Goal: Transaction & Acquisition: Purchase product/service

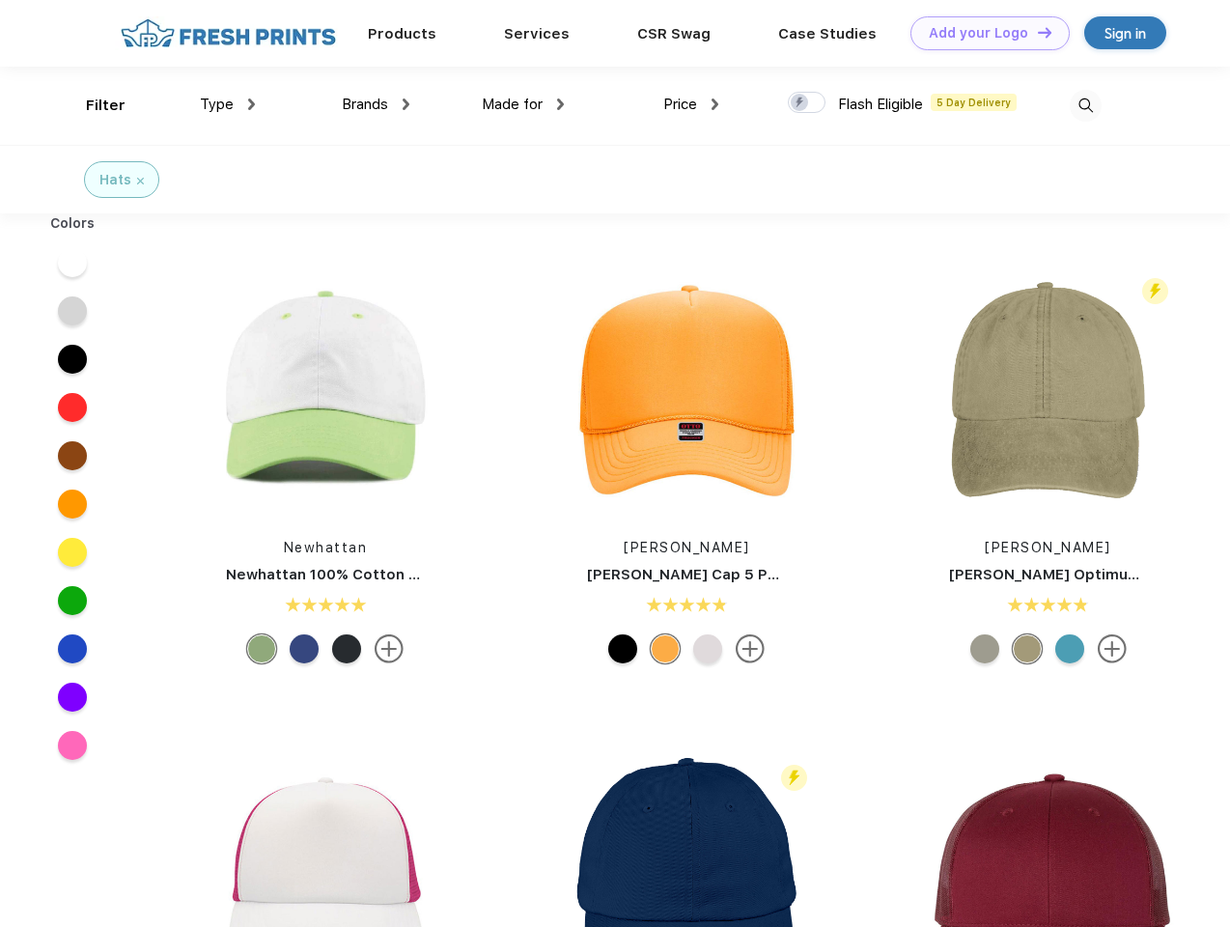
click at [983, 33] on link "Add your Logo Design Tool" at bounding box center [990, 33] width 159 height 34
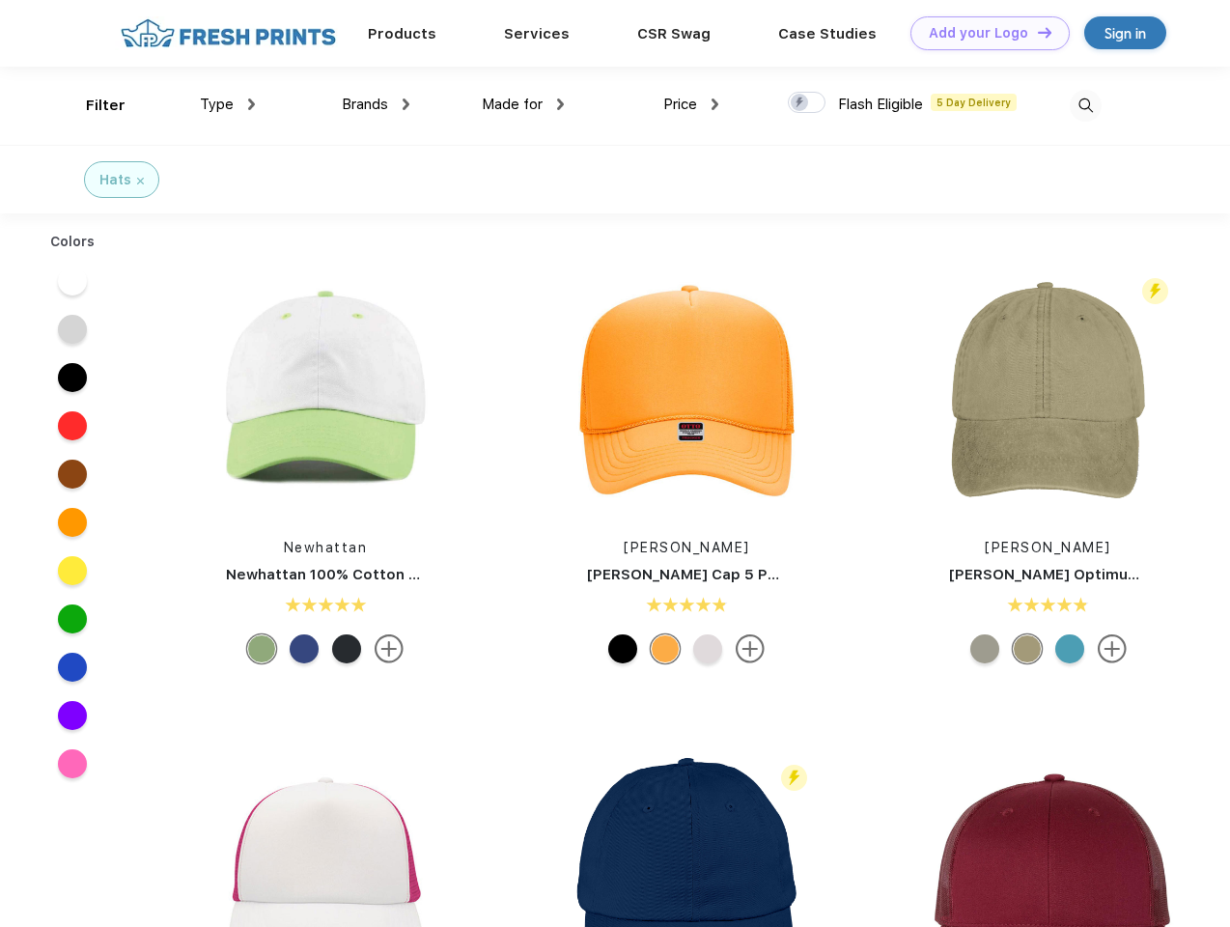
click at [0, 0] on div "Design Tool" at bounding box center [0, 0] width 0 height 0
click at [1036, 32] on link "Add your Logo Design Tool" at bounding box center [990, 33] width 159 height 34
click at [93, 105] on div "Filter" at bounding box center [106, 106] width 40 height 22
click at [228, 104] on span "Type" at bounding box center [217, 104] width 34 height 17
click at [376, 104] on span "Brands" at bounding box center [365, 104] width 46 height 17
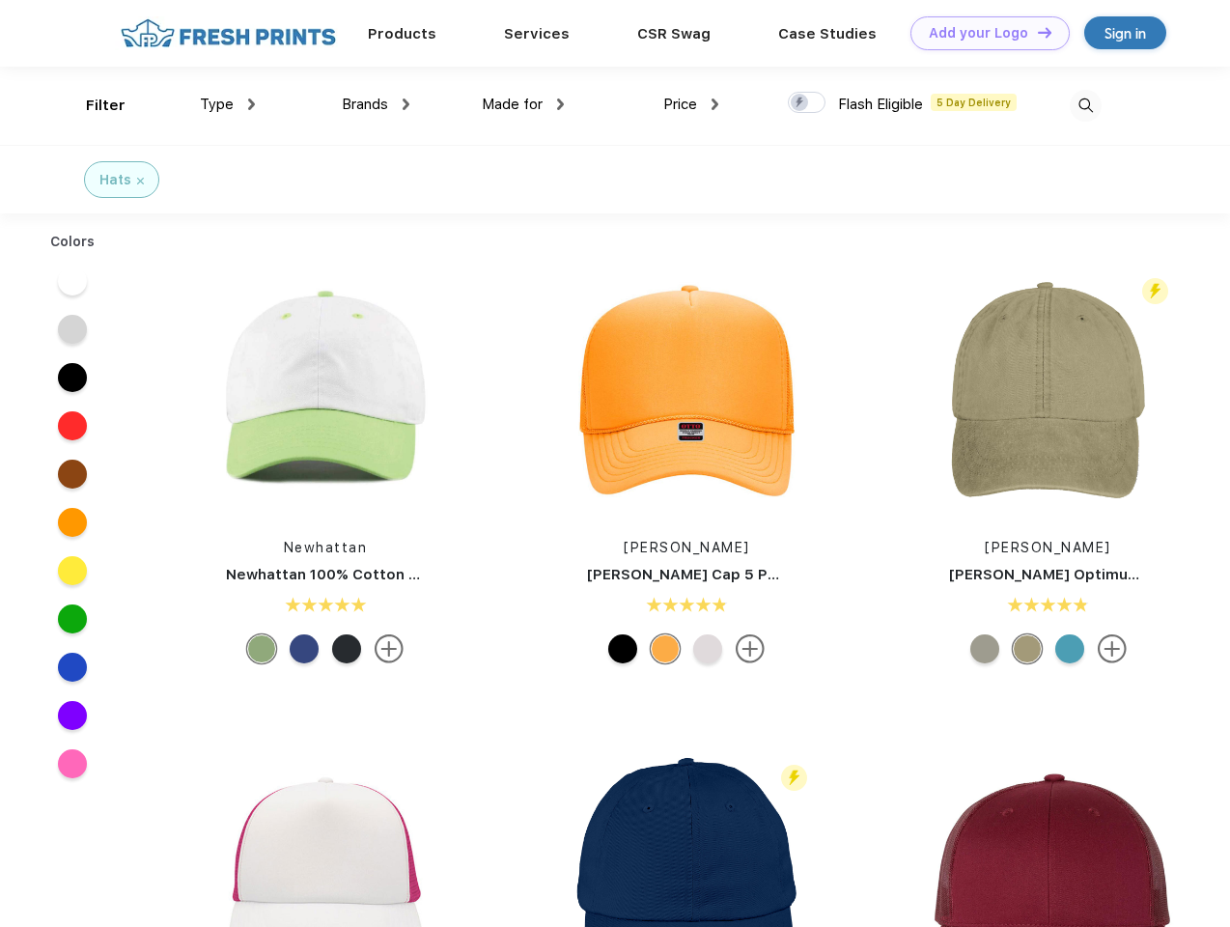
click at [523, 104] on span "Made for" at bounding box center [512, 104] width 61 height 17
click at [691, 104] on span "Price" at bounding box center [680, 104] width 34 height 17
click at [807, 103] on div at bounding box center [807, 102] width 38 height 21
click at [801, 103] on input "checkbox" at bounding box center [794, 97] width 13 height 13
click at [1086, 105] on img at bounding box center [1086, 106] width 32 height 32
